Goal: Information Seeking & Learning: Find specific fact

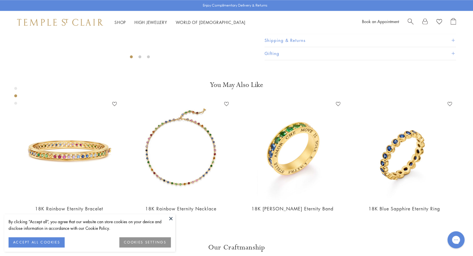
click at [285, 34] on button "Product Details" at bounding box center [360, 27] width 191 height 13
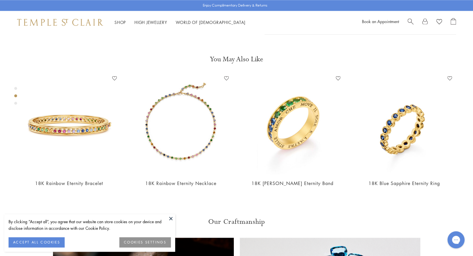
scroll to position [316, 0]
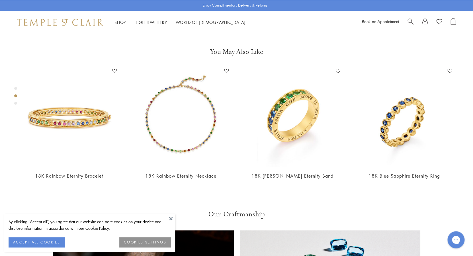
drag, startPoint x: 301, startPoint y: 227, endPoint x: 273, endPoint y: 227, distance: 27.3
copy p "R16800-RNB65"
click at [411, 24] on link "Search" at bounding box center [411, 22] width 6 height 9
type input "*"
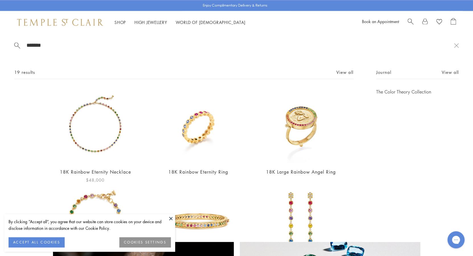
type input "*******"
click at [114, 133] on img at bounding box center [95, 126] width 74 height 74
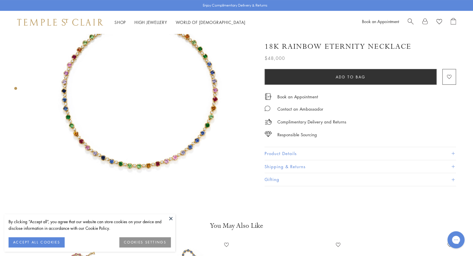
click at [285, 155] on button "Product Details" at bounding box center [360, 153] width 191 height 13
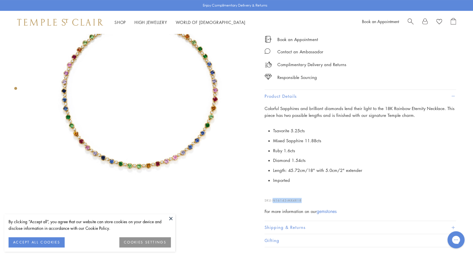
drag, startPoint x: 305, startPoint y: 200, endPoint x: 274, endPoint y: 201, distance: 30.5
click at [274, 201] on p "SKU: N16143-MX4R18" at bounding box center [360, 197] width 191 height 11
copy span "N16143-MX4R18"
click at [326, 204] on div "Colorful Sapphires and brilliant diamonds lend their light to the 18K Rainbow E…" at bounding box center [360, 160] width 191 height 110
